Goal: Transaction & Acquisition: Purchase product/service

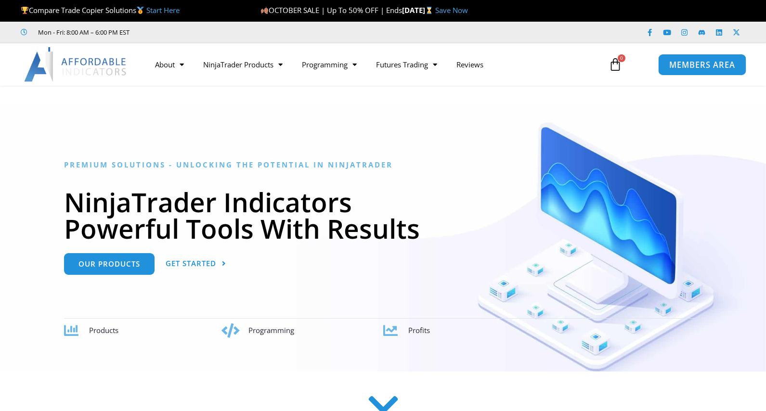
click at [703, 61] on span "MEMBERS AREA" at bounding box center [702, 65] width 66 height 8
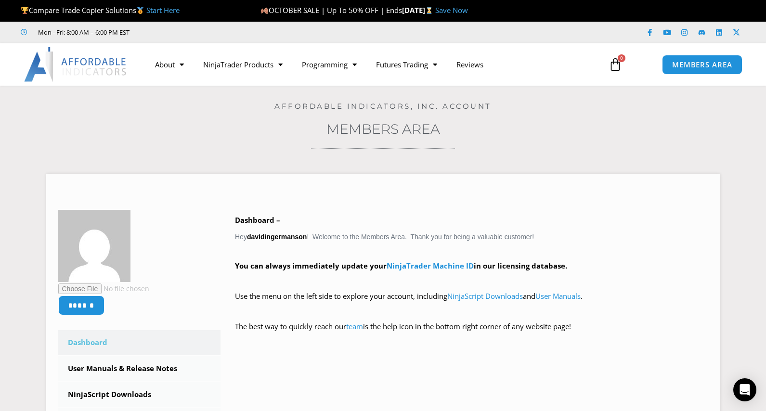
click at [382, 129] on link "Members Area" at bounding box center [383, 129] width 114 height 16
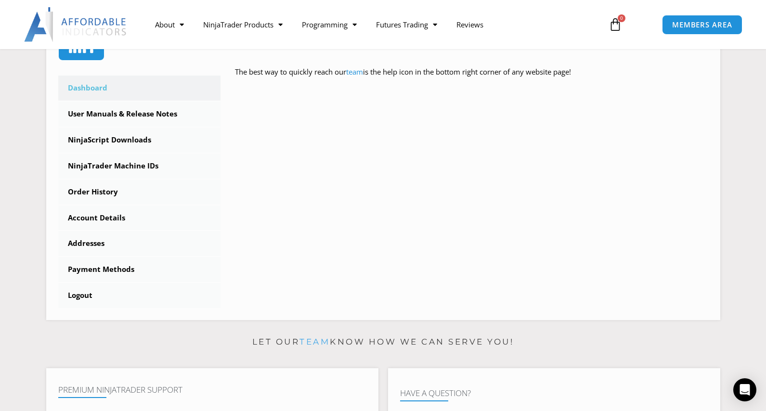
scroll to position [385, 0]
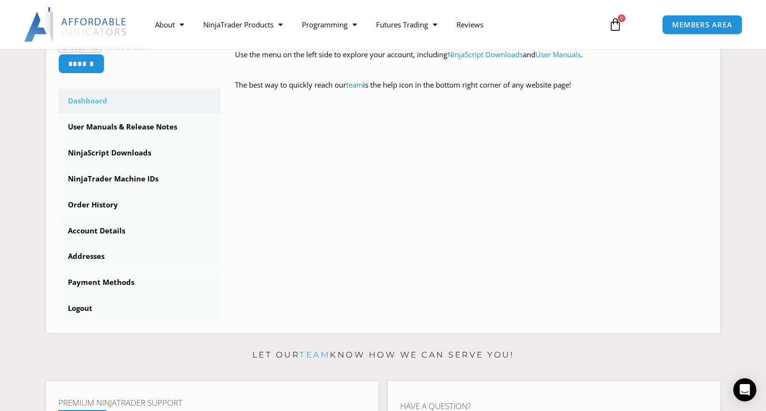
scroll to position [241, 0]
click at [100, 154] on link "NinjaScript Downloads" at bounding box center [139, 153] width 163 height 25
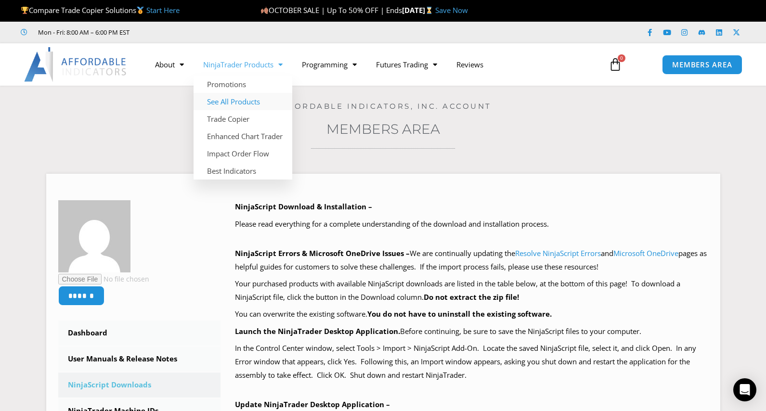
click at [241, 104] on link "See All Products" at bounding box center [242, 101] width 99 height 17
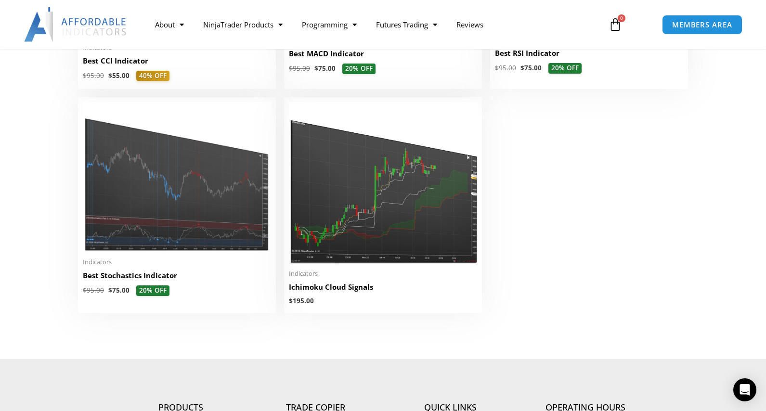
scroll to position [2166, 0]
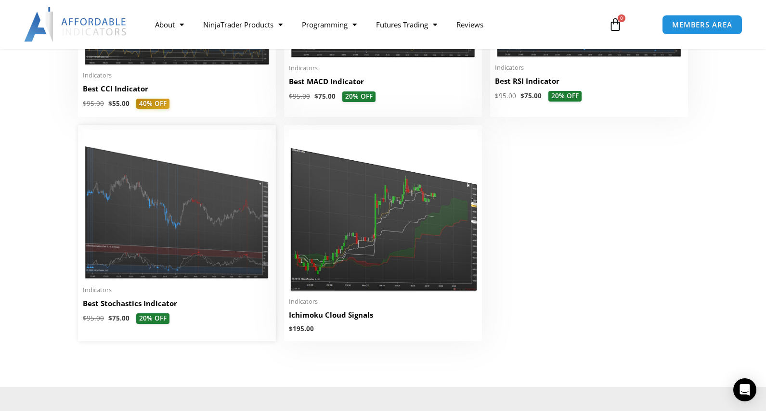
click at [140, 190] on img at bounding box center [177, 205] width 188 height 150
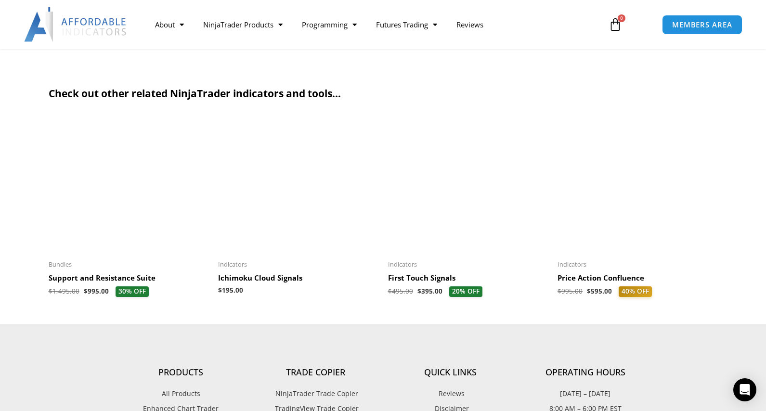
scroll to position [1444, 0]
